Goal: Information Seeking & Learning: Learn about a topic

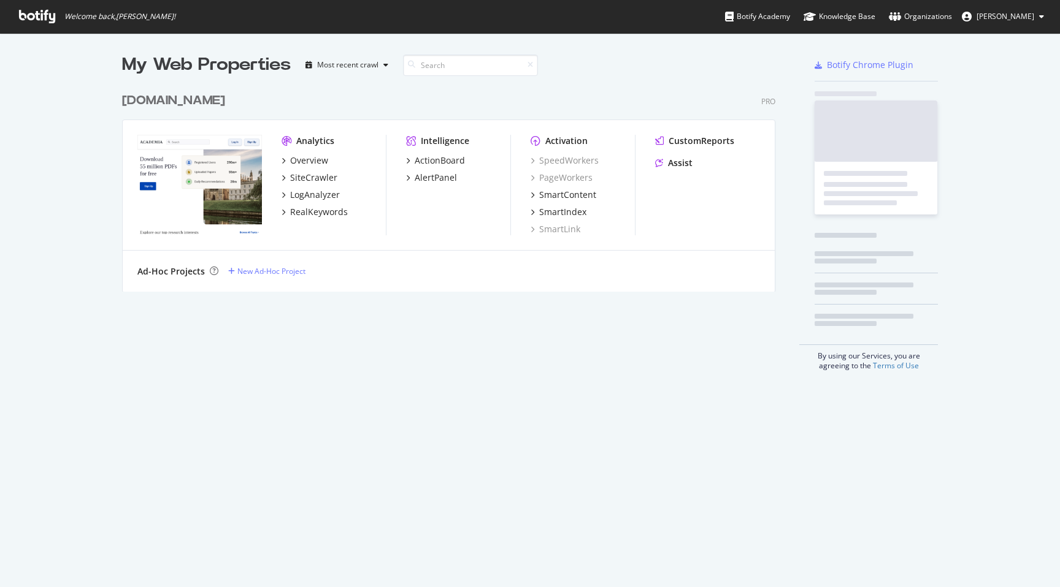
scroll to position [587, 1060]
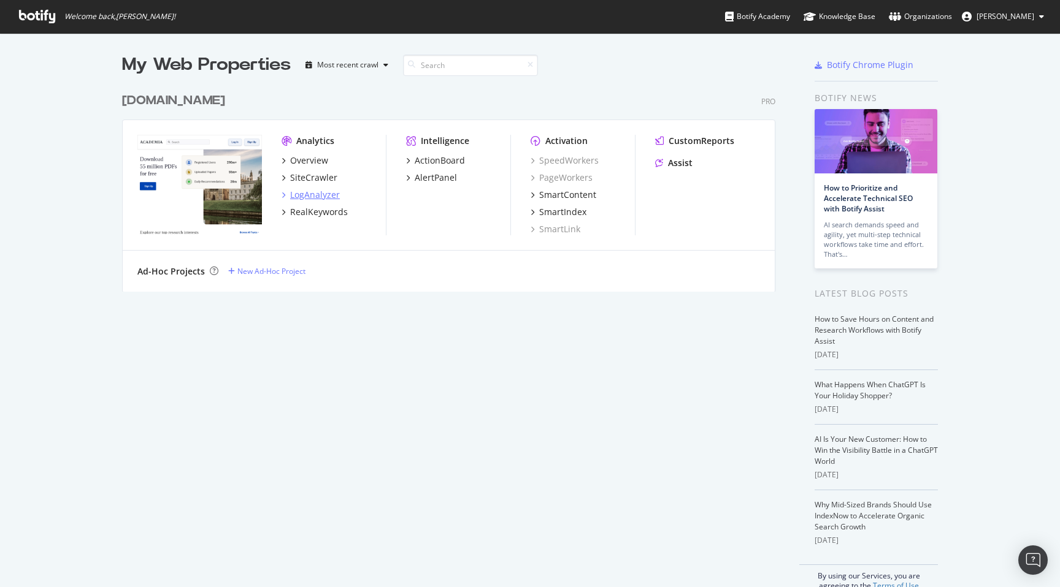
click at [311, 193] on div "LogAnalyzer" at bounding box center [315, 195] width 50 height 12
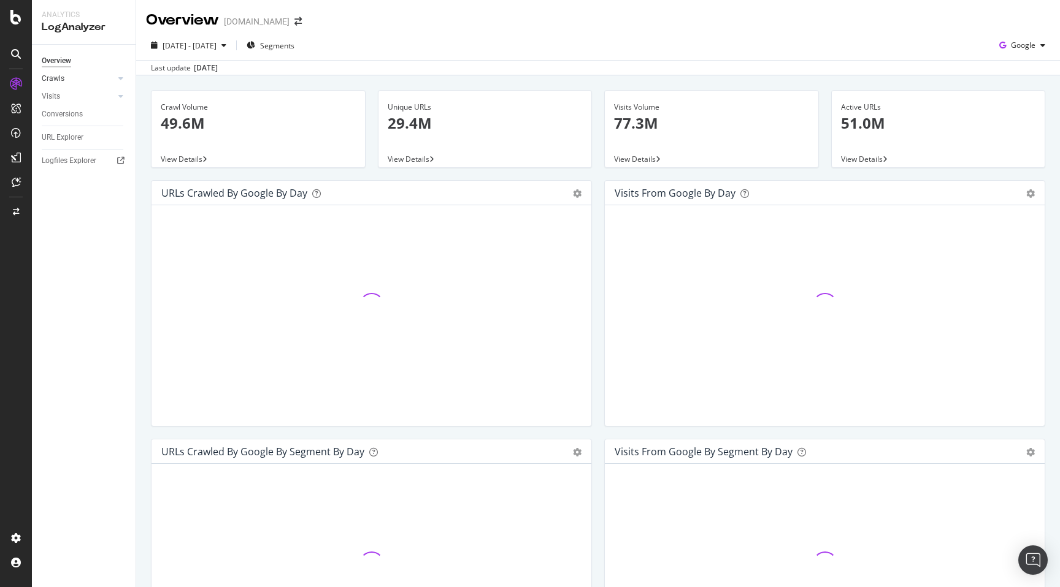
click at [99, 79] on link "Crawls" at bounding box center [78, 78] width 73 height 13
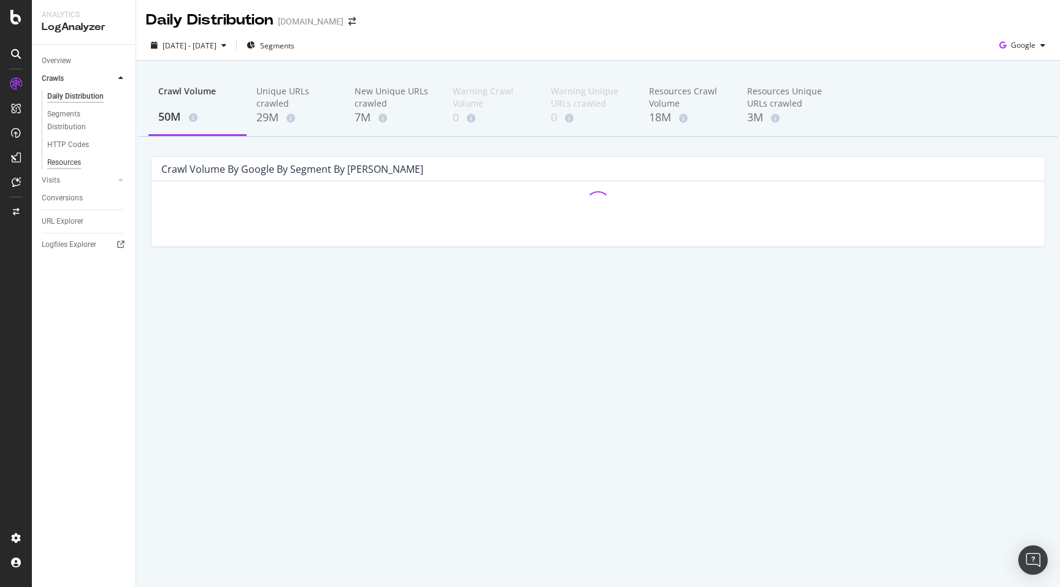
click at [78, 167] on div "Resources" at bounding box center [64, 162] width 34 height 13
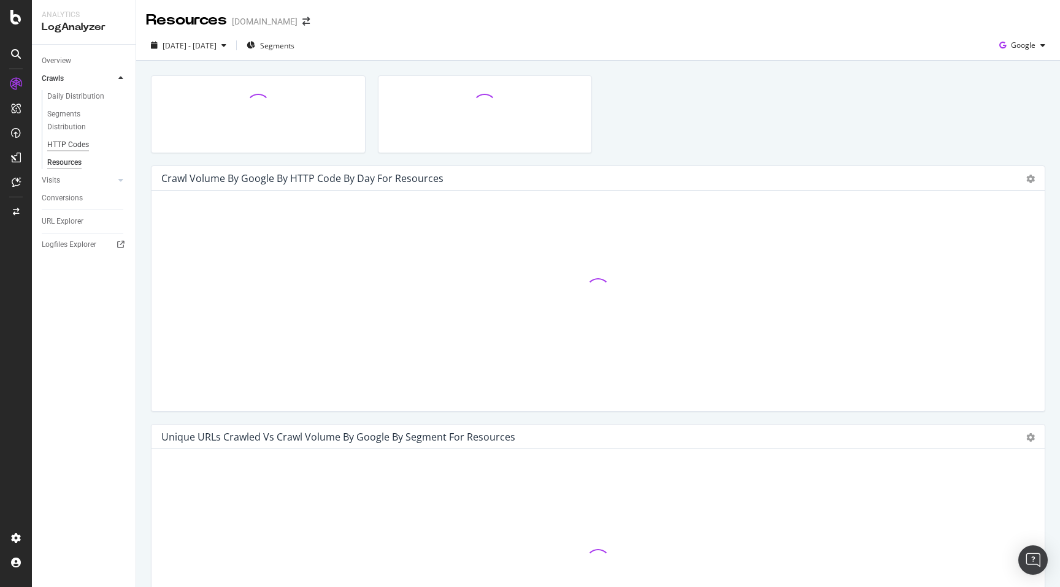
click at [72, 146] on div "HTTP Codes" at bounding box center [68, 145] width 42 height 13
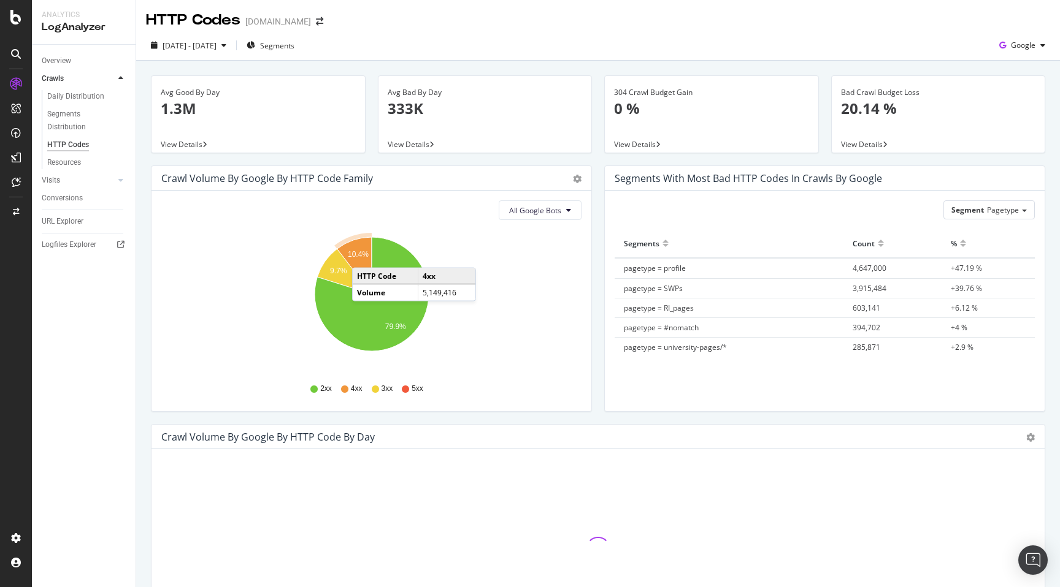
click at [364, 256] on text "10.4%" at bounding box center [358, 255] width 21 height 9
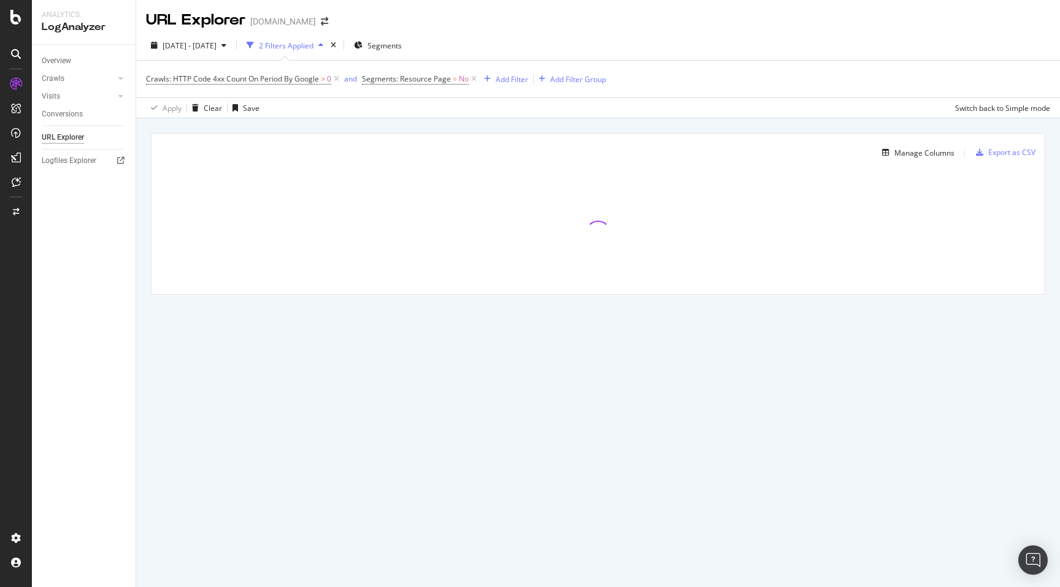
click at [151, 291] on div "Manage Columns Export as CSV Full URL Crawls: HTTP Code 4xx Count On Period By …" at bounding box center [598, 214] width 894 height 162
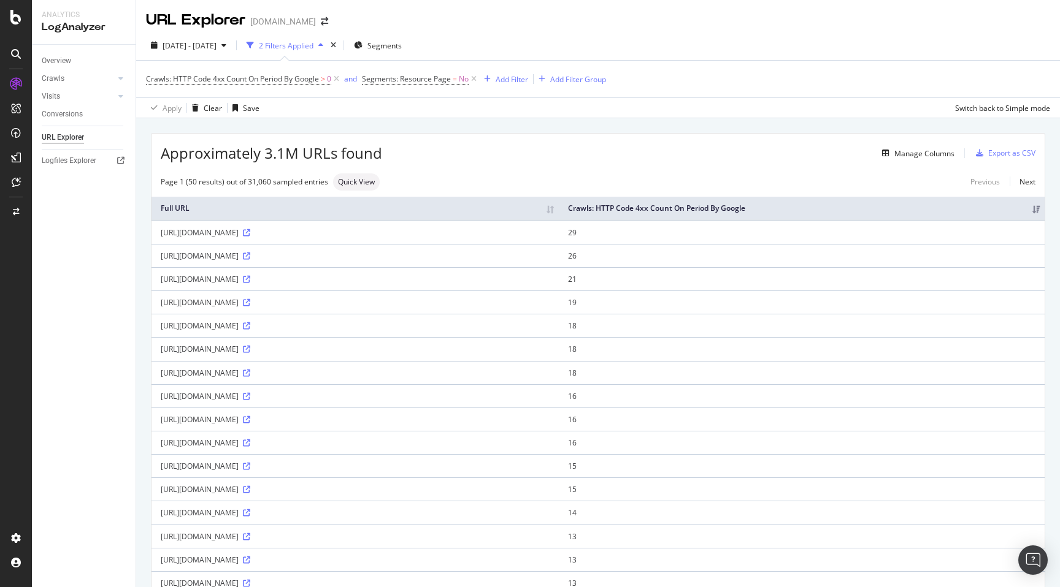
scroll to position [1, 0]
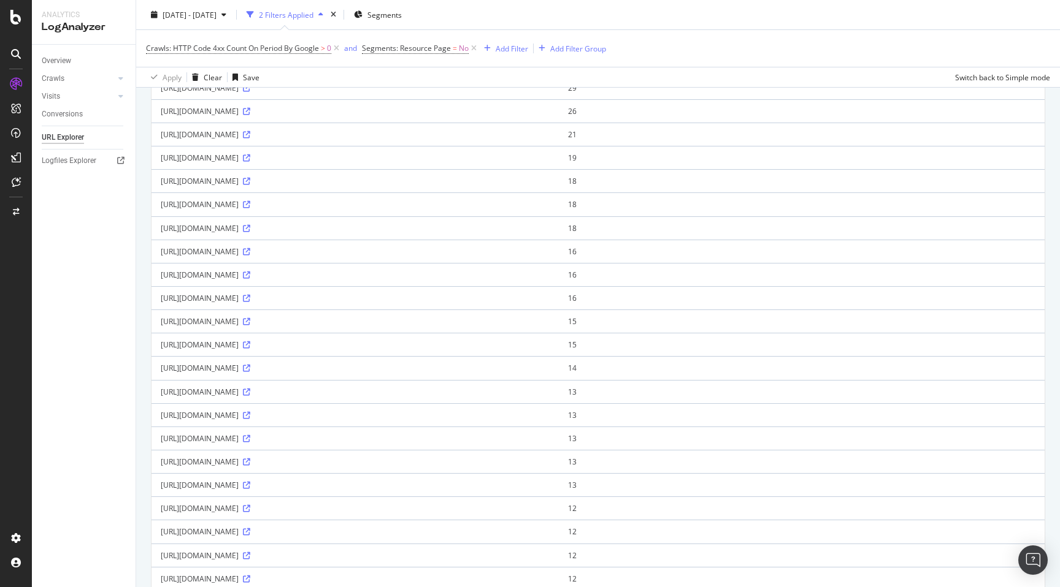
scroll to position [146, 0]
click at [250, 278] on icon at bounding box center [246, 273] width 7 height 7
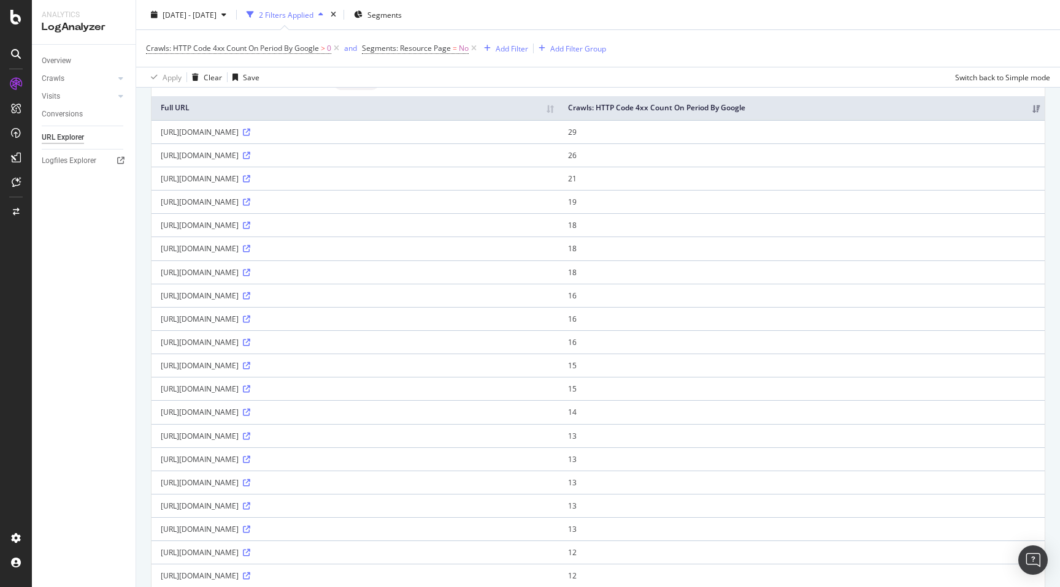
scroll to position [116, 0]
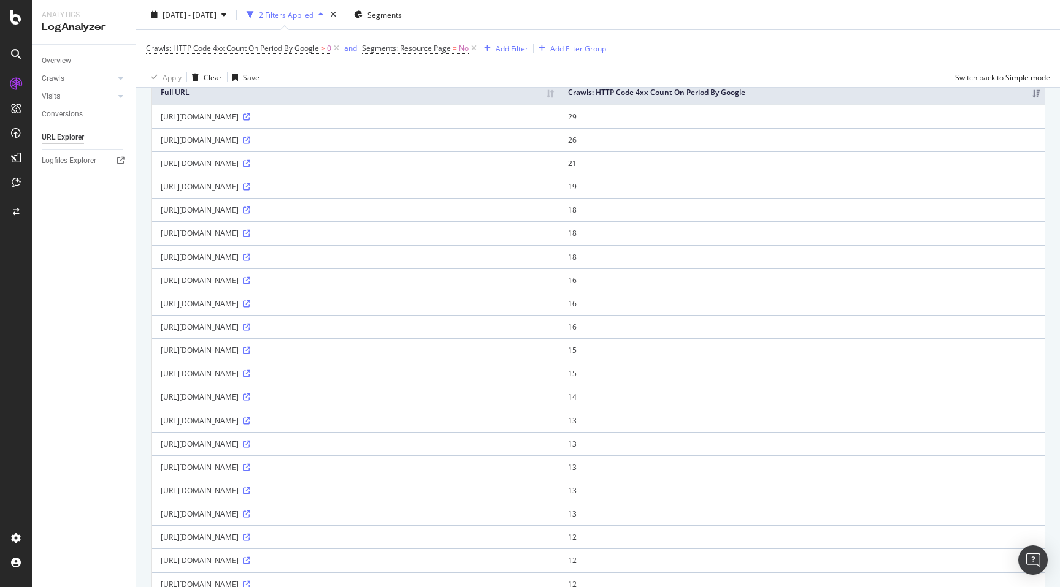
click at [262, 286] on div "[URL][DOMAIN_NAME]" at bounding box center [355, 280] width 389 height 10
drag, startPoint x: 262, startPoint y: 292, endPoint x: 320, endPoint y: 292, distance: 58.3
click at [320, 286] on div "[URL][DOMAIN_NAME]" at bounding box center [355, 280] width 389 height 10
copy div "apple-app-site-association"
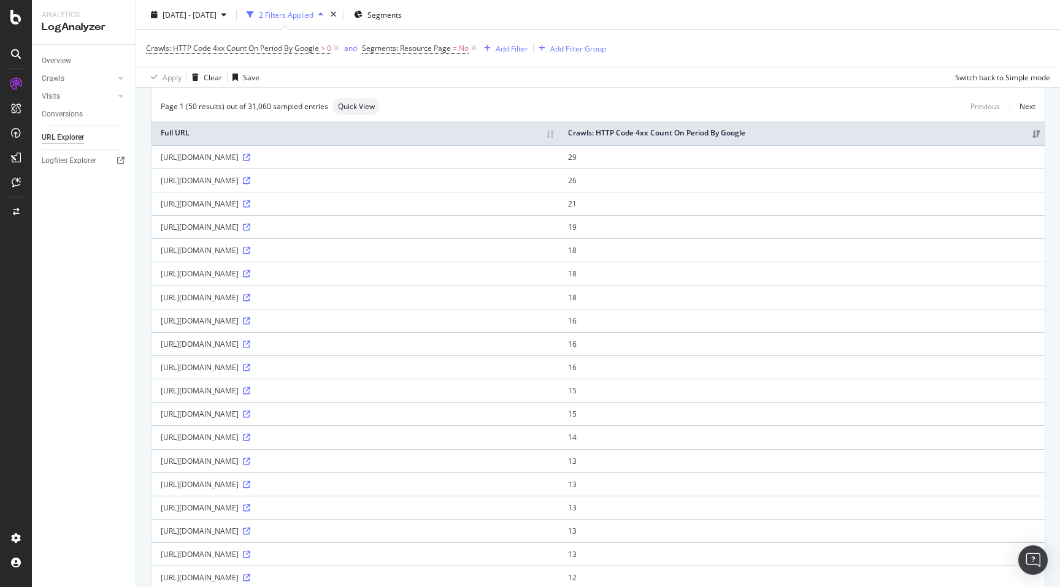
scroll to position [56, 0]
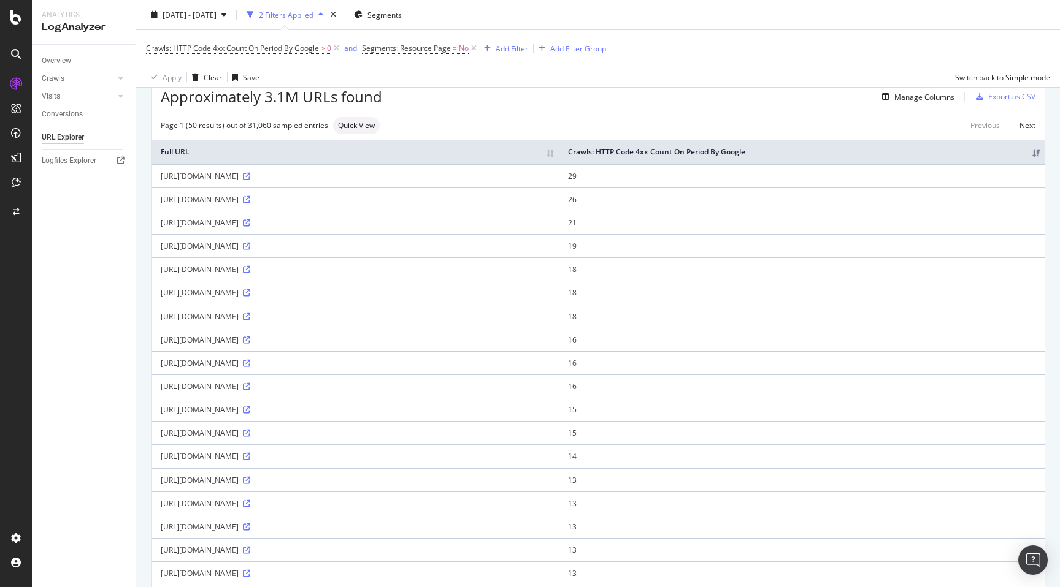
click at [528, 90] on div "Approximately 3.1M URLs found Manage Columns Export as CSV" at bounding box center [597, 92] width 893 height 30
click at [519, 53] on div "Add Filter" at bounding box center [511, 48] width 32 height 10
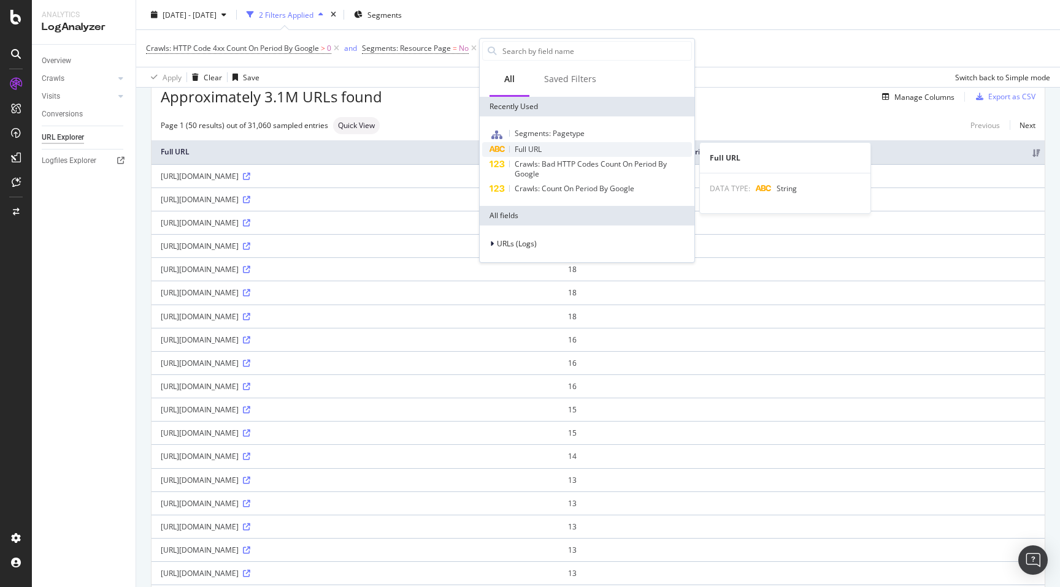
click at [548, 149] on div "Full URL" at bounding box center [587, 149] width 210 height 15
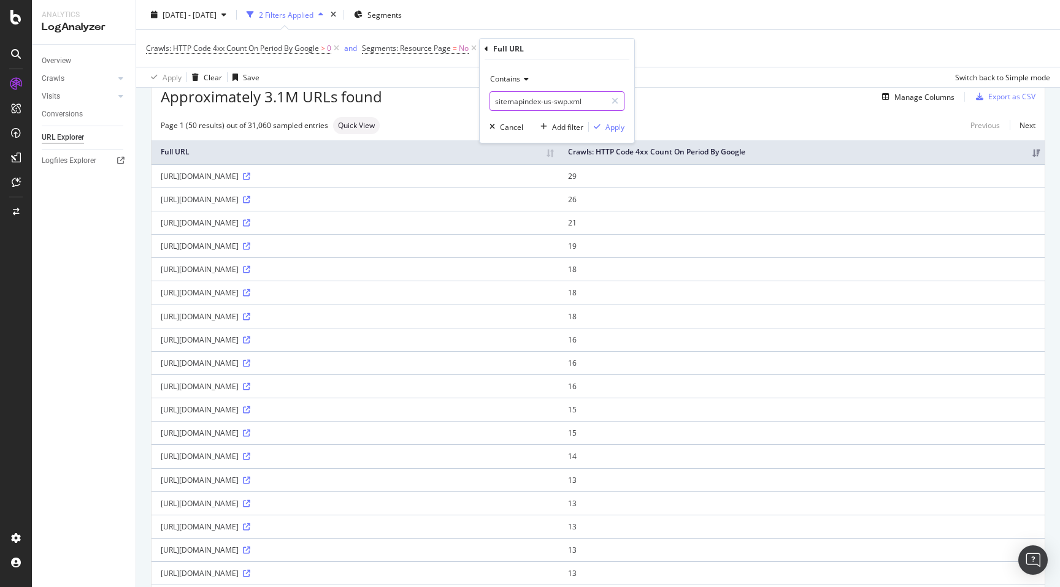
click at [574, 105] on input "sitemapindex-us-swp.xml" at bounding box center [548, 101] width 116 height 20
paste input "apple-app-site-association"
type input "apple-app-site-association"
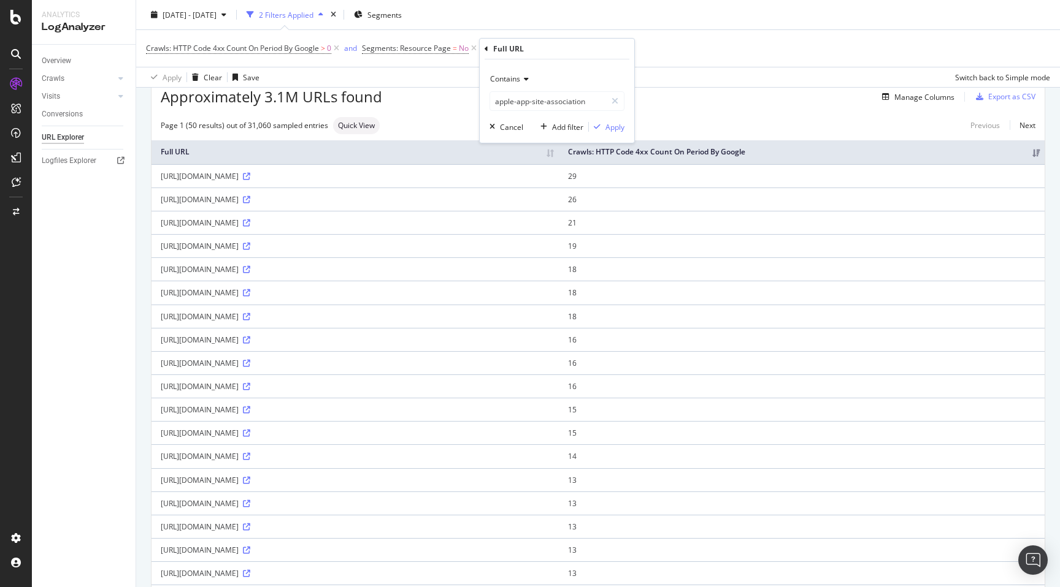
click at [516, 75] on span "Contains" at bounding box center [505, 79] width 30 height 10
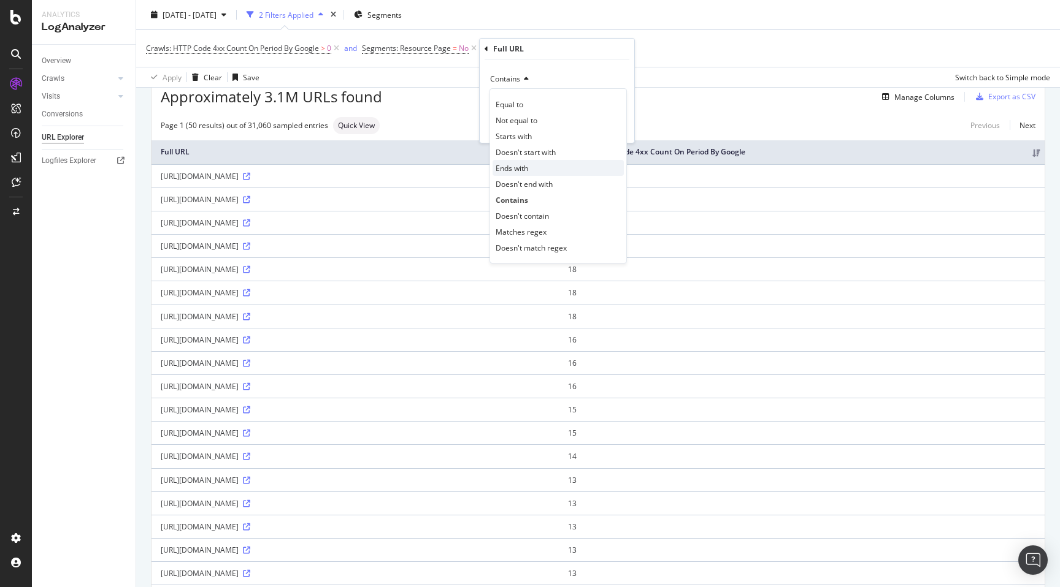
click at [527, 170] on span "Ends with" at bounding box center [511, 168] width 32 height 10
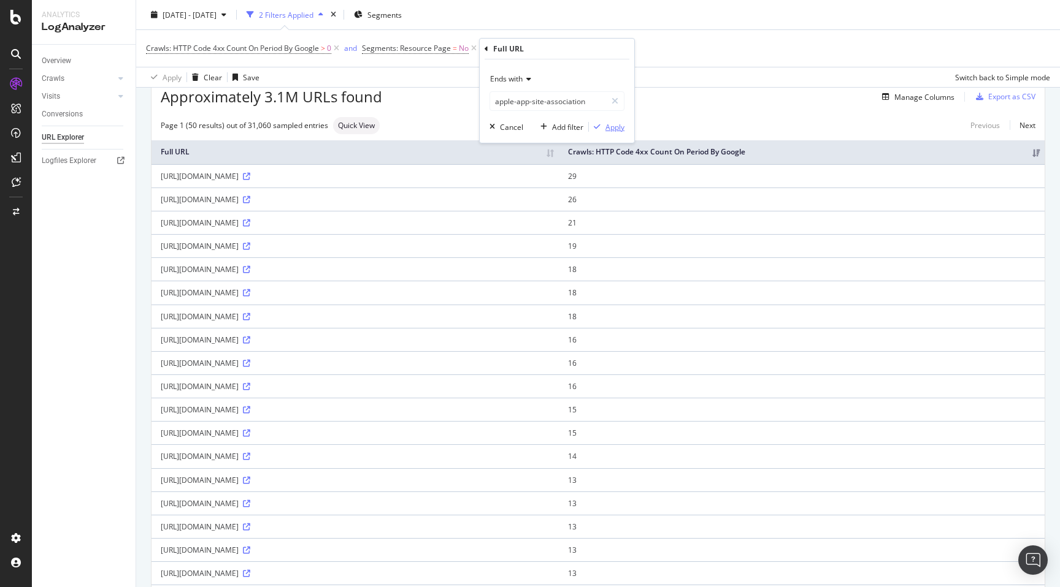
click at [617, 127] on div "Apply" at bounding box center [614, 127] width 19 height 10
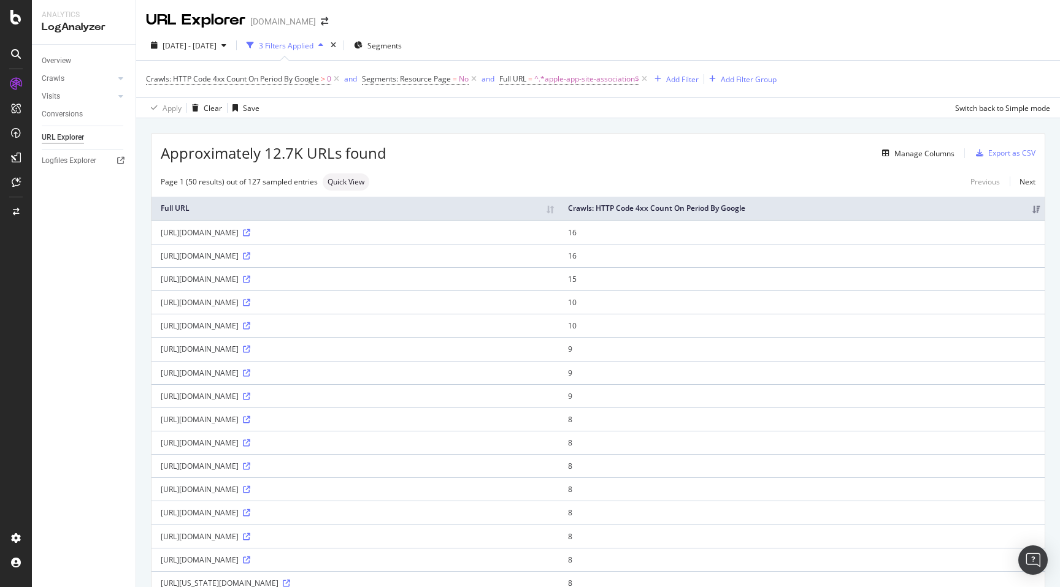
click at [419, 164] on div "Approximately 12.7K URLs found Manage Columns Export as CSV" at bounding box center [597, 149] width 893 height 30
click at [268, 153] on span "Approximately 12.7K URLs found" at bounding box center [274, 153] width 226 height 21
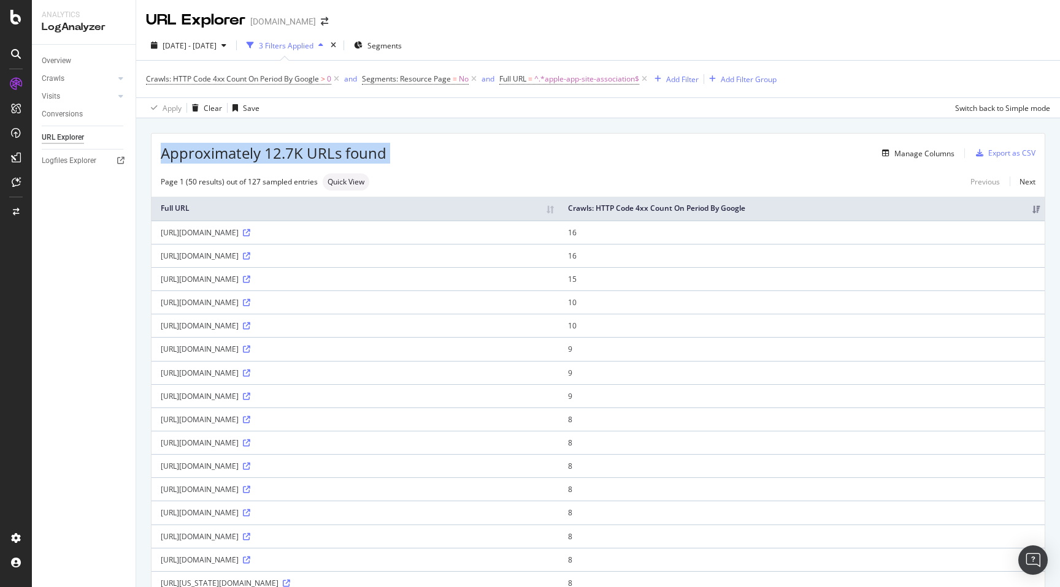
click at [332, 156] on span "Approximately 12.7K URLs found" at bounding box center [274, 153] width 226 height 21
click at [423, 158] on div "Manage Columns" at bounding box center [670, 153] width 568 height 15
click at [468, 145] on div "Approximately 12.7K URLs found Manage Columns Export as CSV" at bounding box center [597, 149] width 893 height 30
click at [577, 78] on span "^.*apple-app-site-association$" at bounding box center [586, 79] width 105 height 17
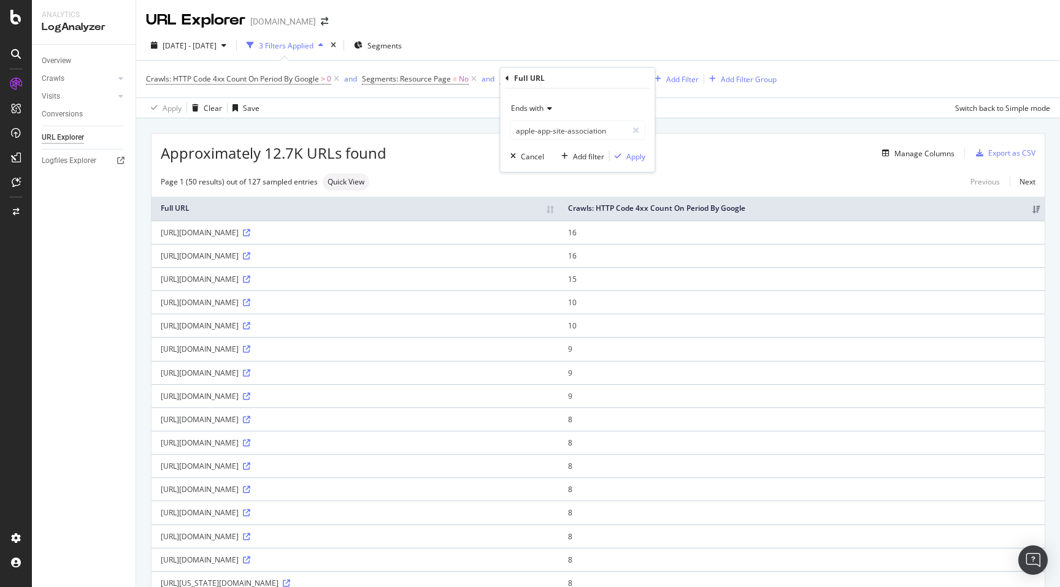
click at [535, 110] on span "Ends with" at bounding box center [527, 108] width 32 height 10
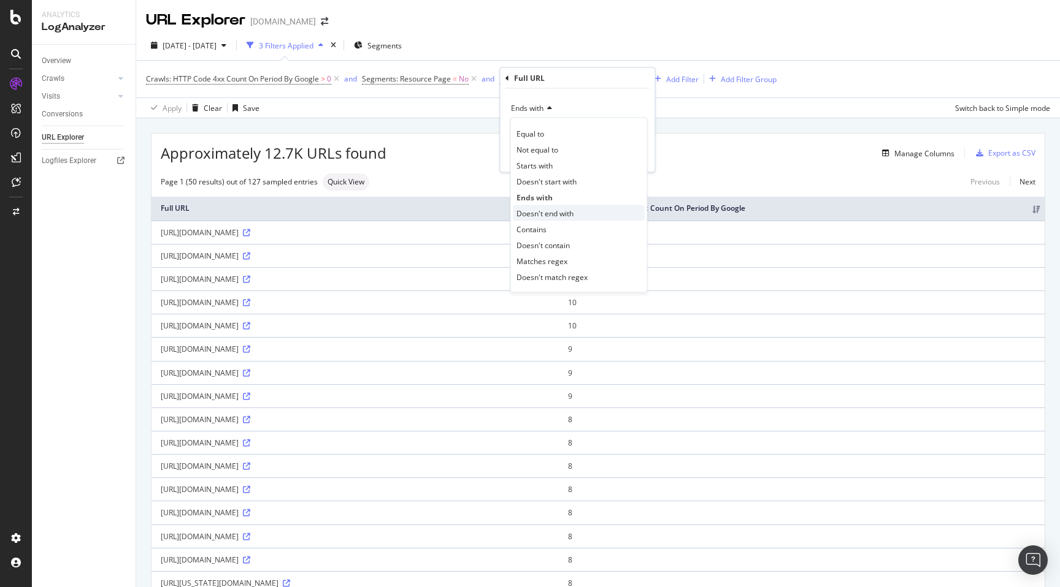
click at [546, 208] on span "Doesn't end with" at bounding box center [544, 213] width 57 height 10
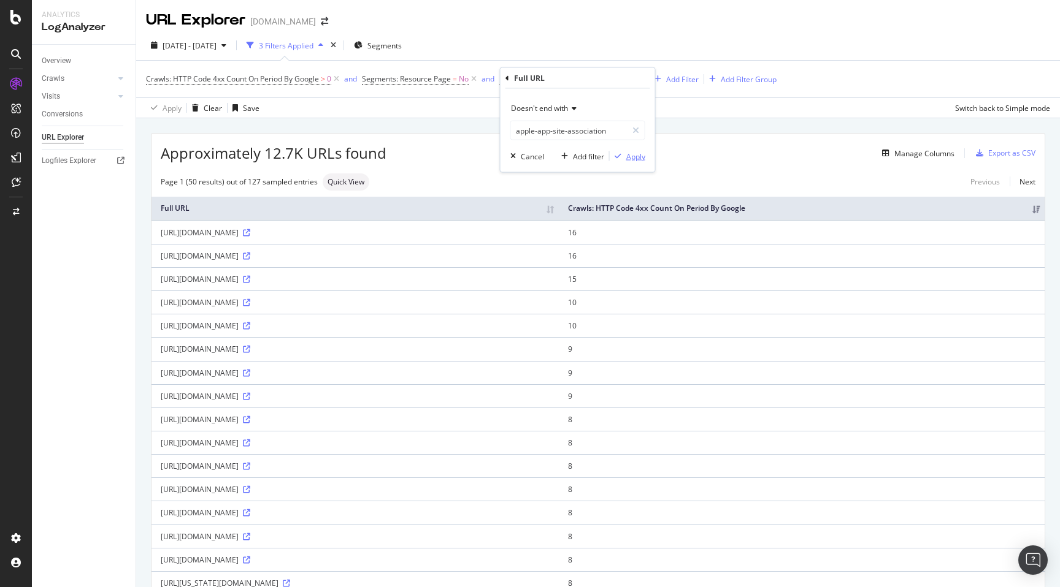
click at [629, 156] on div "Apply" at bounding box center [635, 156] width 19 height 10
click at [501, 181] on div "Page 1 (50 results) out of 30,933 sampled entries Quick View Previous Next" at bounding box center [597, 182] width 893 height 17
click at [677, 78] on div "Add Filter" at bounding box center [682, 79] width 32 height 10
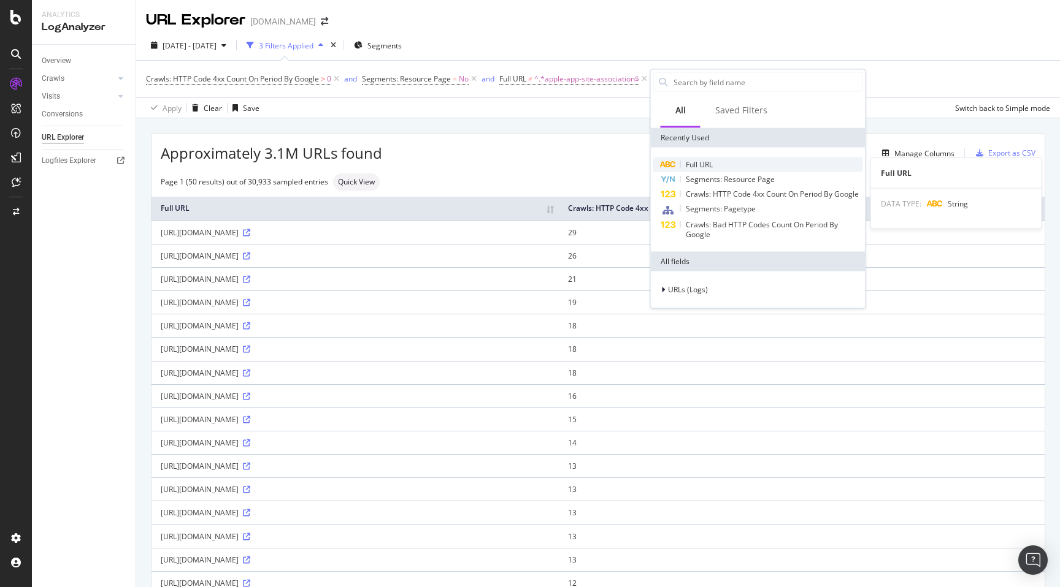
click at [708, 164] on span "Full URL" at bounding box center [699, 164] width 27 height 10
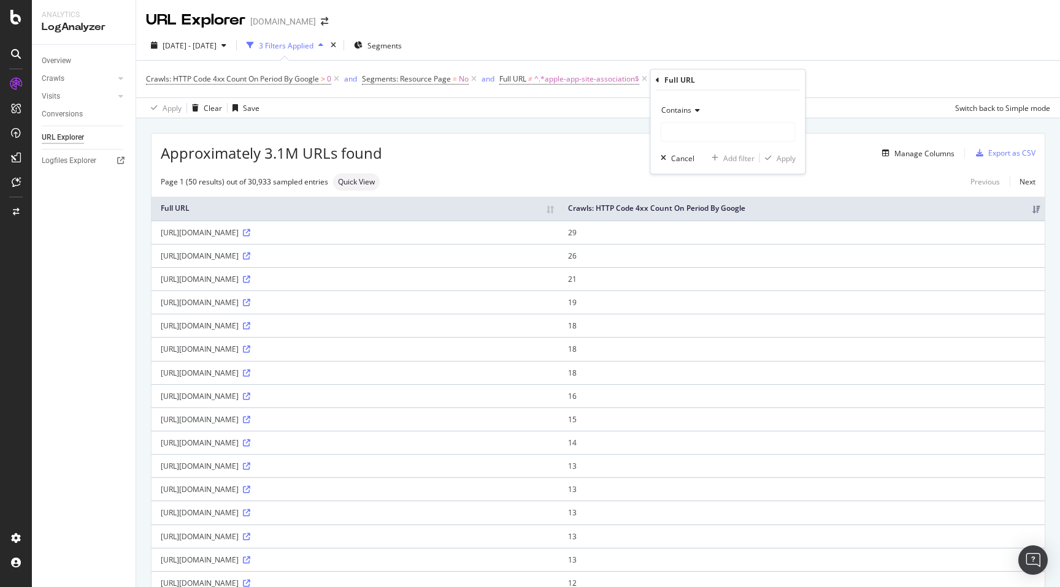
click at [696, 104] on div "Contains" at bounding box center [727, 111] width 135 height 20
click at [707, 196] on div "Ends with" at bounding box center [728, 199] width 131 height 16
click at [703, 140] on input "text" at bounding box center [728, 133] width 134 height 20
type input "research"
click at [784, 155] on div "Apply" at bounding box center [785, 158] width 19 height 10
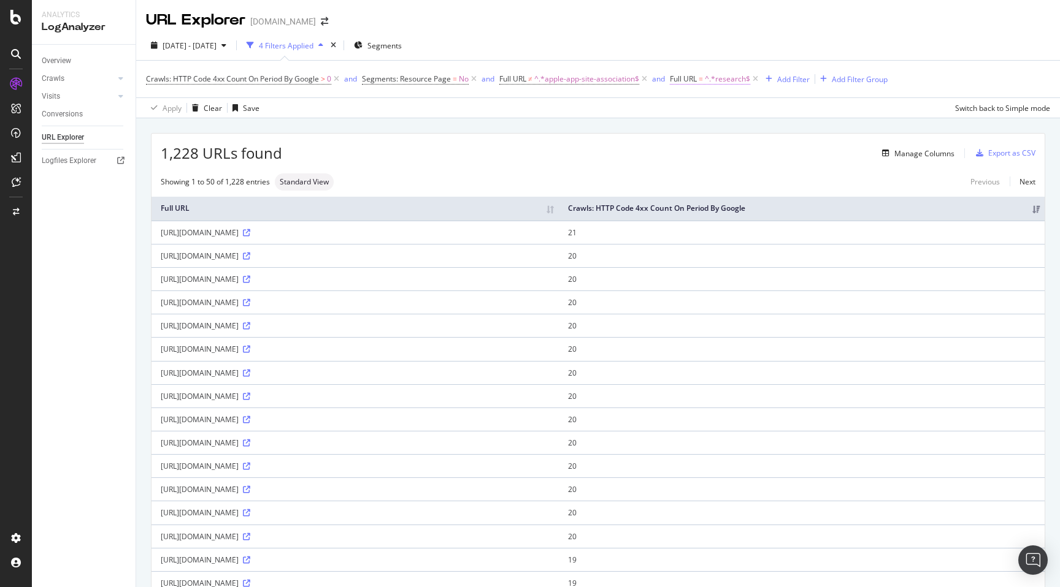
click at [717, 81] on span "^.*research$" at bounding box center [727, 79] width 45 height 17
click at [727, 129] on input "research" at bounding box center [739, 131] width 116 height 20
type input "Analytics"
click at [801, 153] on div "Apply" at bounding box center [806, 156] width 19 height 10
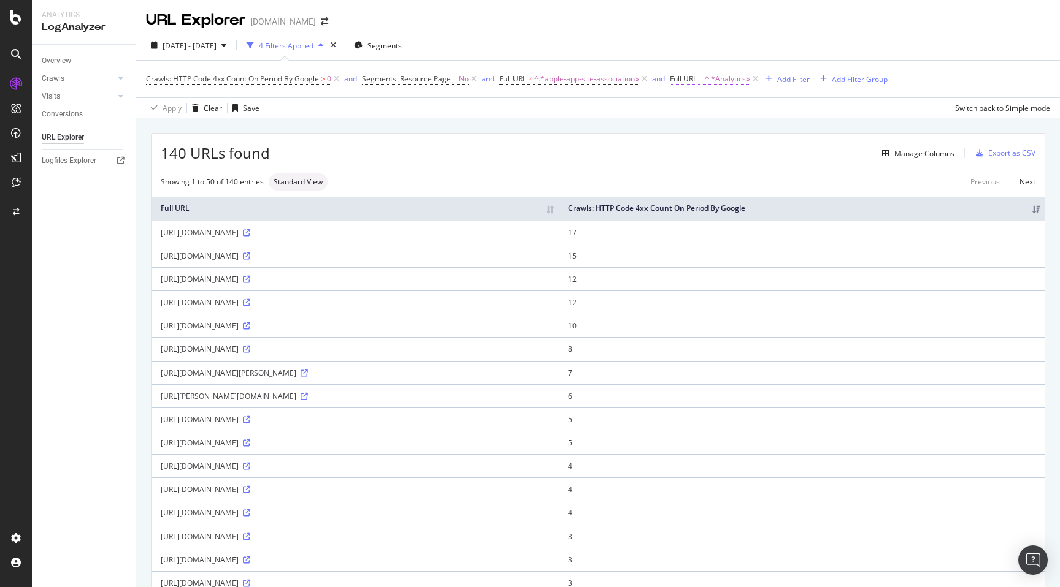
click at [724, 83] on span "^.*Analytics$" at bounding box center [727, 79] width 45 height 17
click at [697, 131] on input "Analytics" at bounding box center [739, 131] width 116 height 20
type input "/Analytics"
click at [802, 158] on div "Apply" at bounding box center [806, 156] width 19 height 10
